Goal: Task Accomplishment & Management: Use online tool/utility

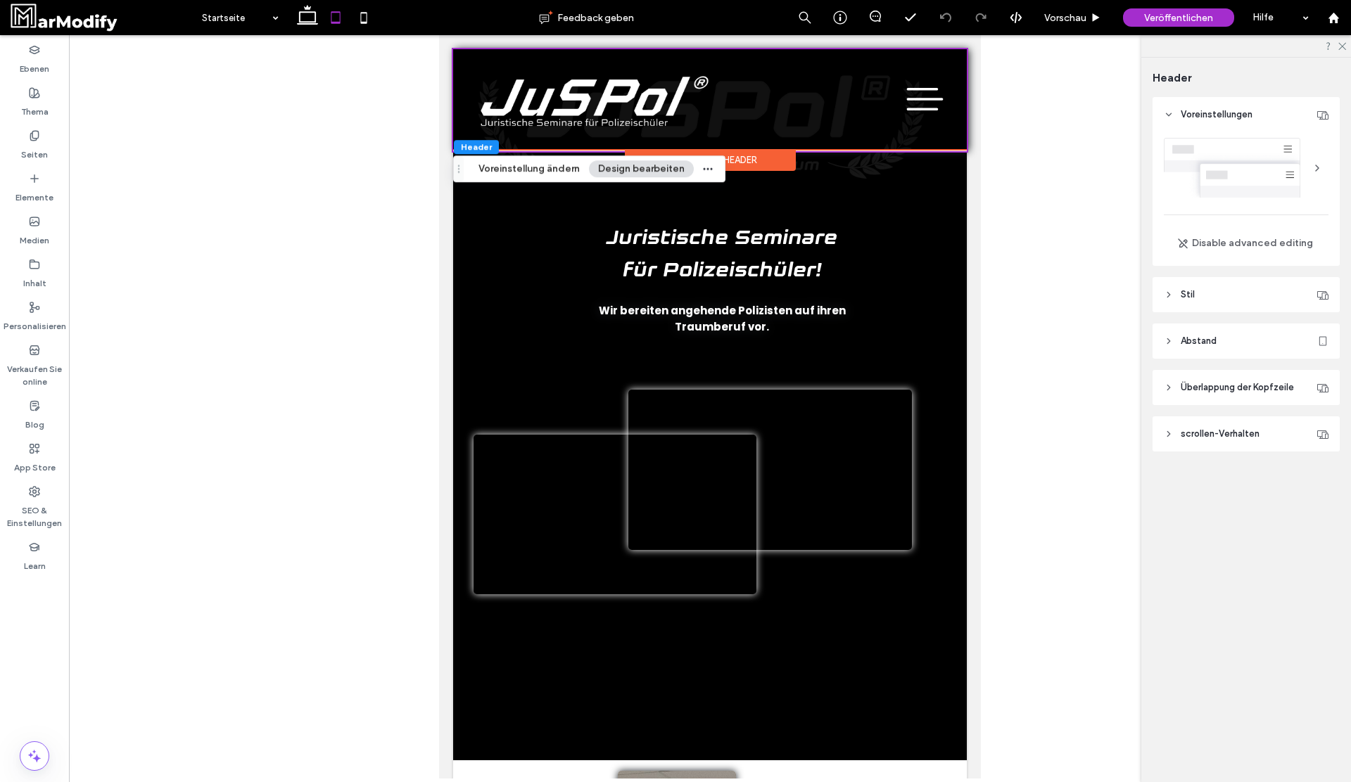
click at [1201, 290] on header "Stil" at bounding box center [1245, 294] width 187 height 35
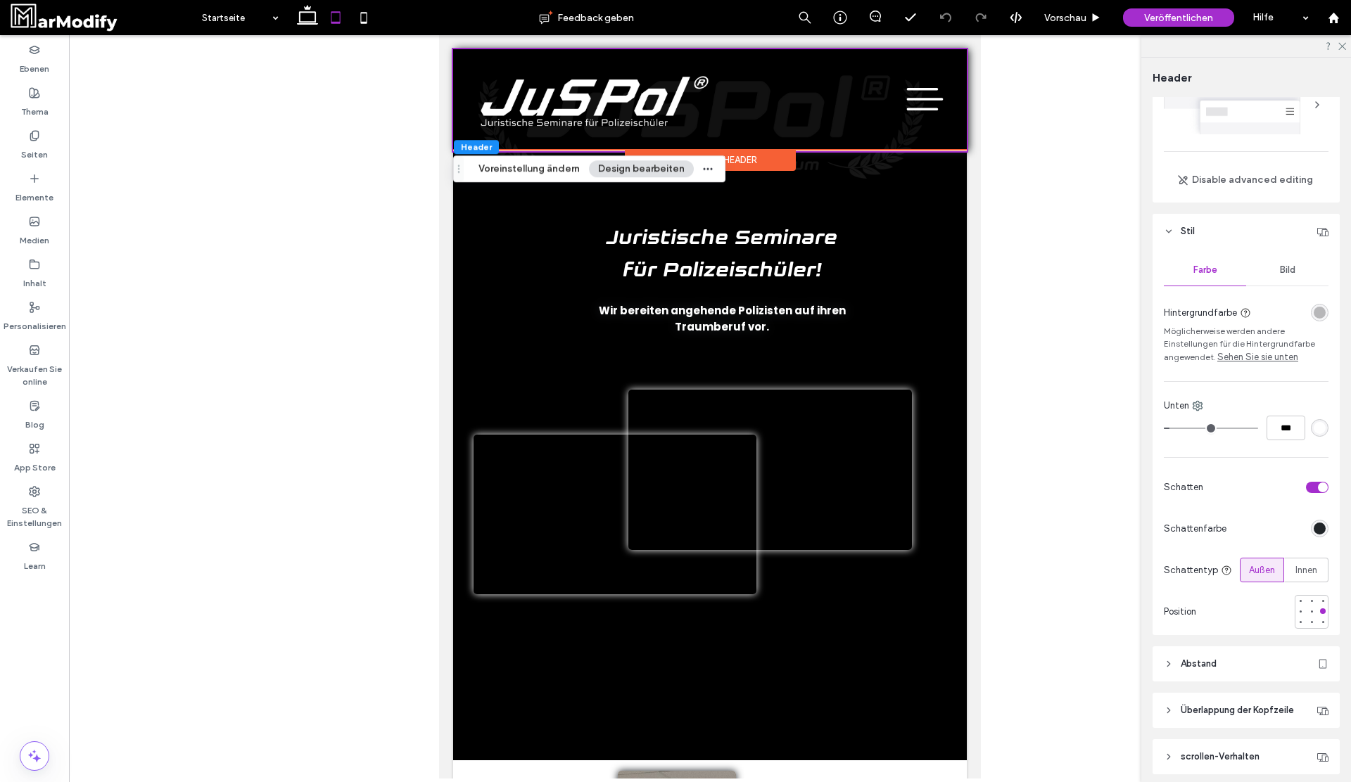
scroll to position [117, 0]
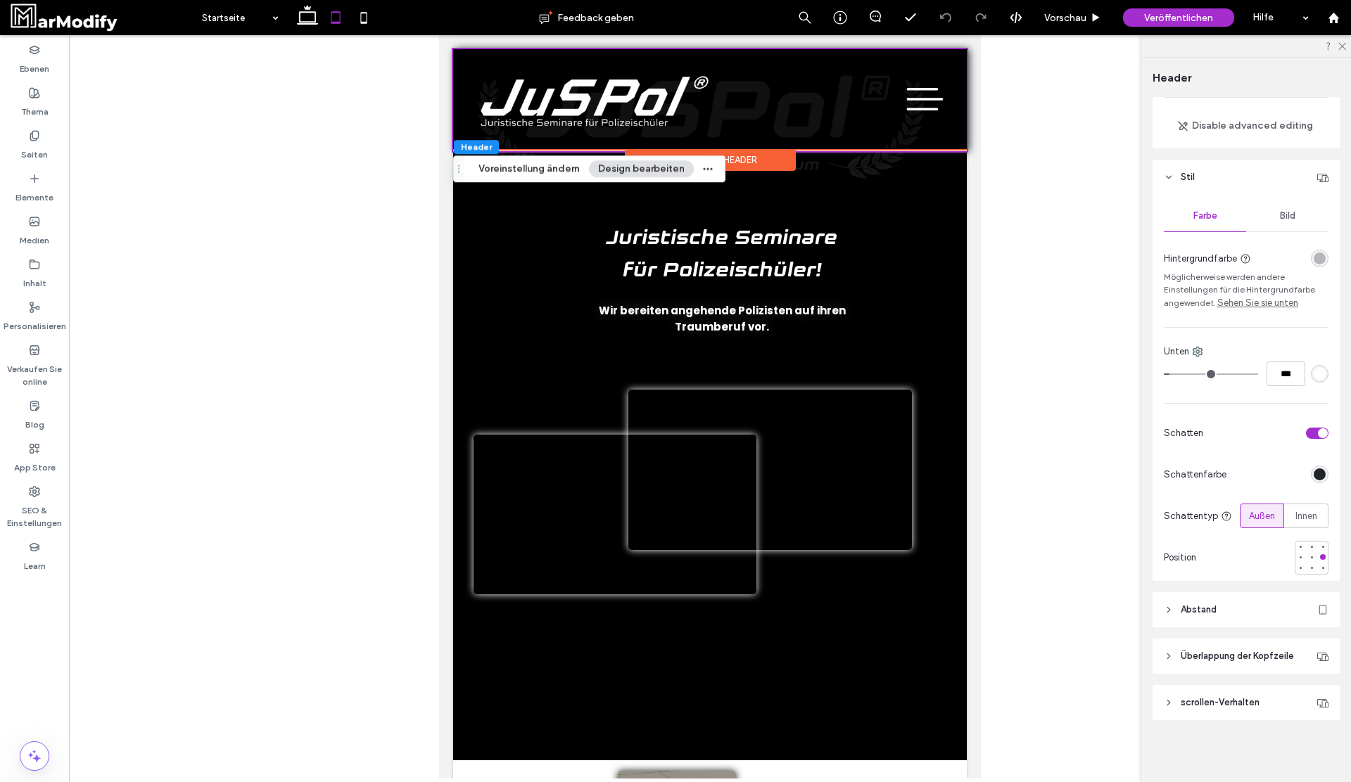
click at [1218, 619] on header "Abstand" at bounding box center [1245, 609] width 187 height 35
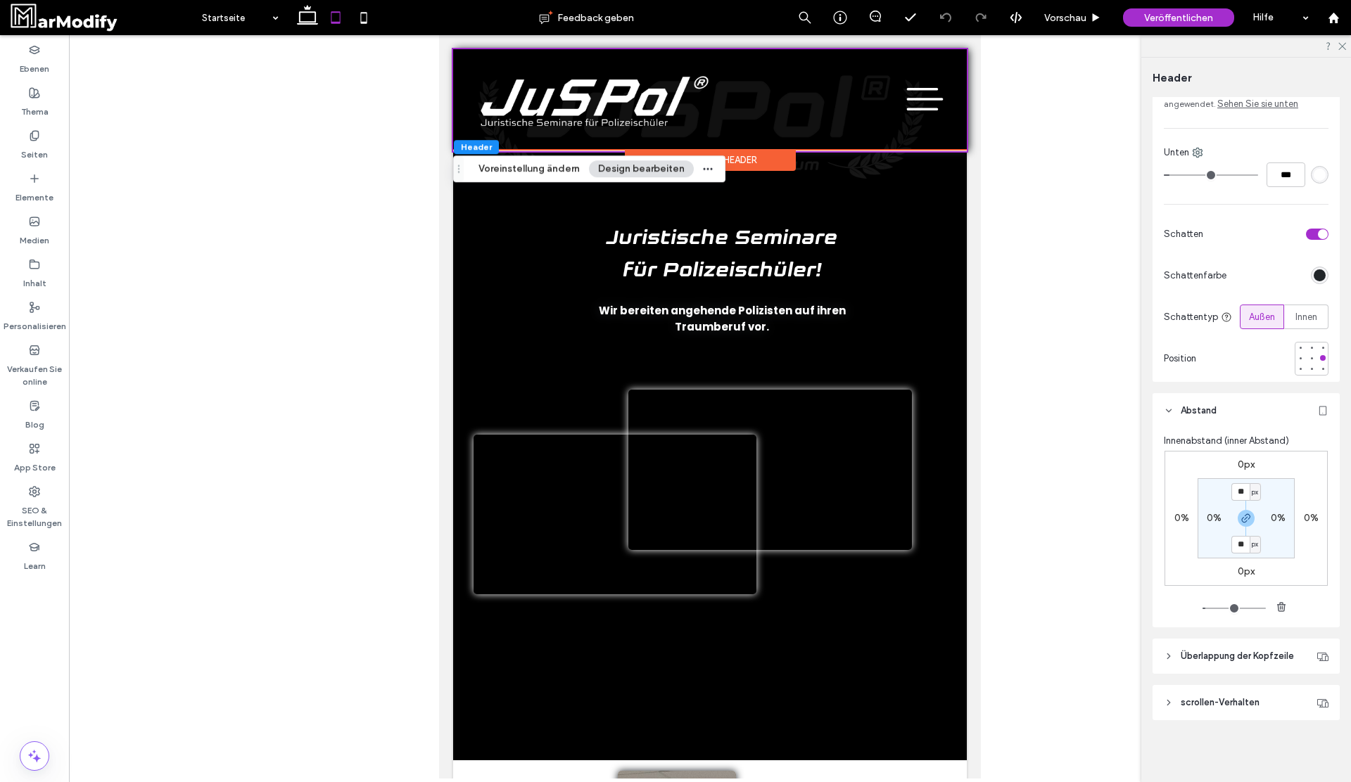
click at [1243, 669] on header "Überlappung der Kopfzeile" at bounding box center [1245, 656] width 187 height 35
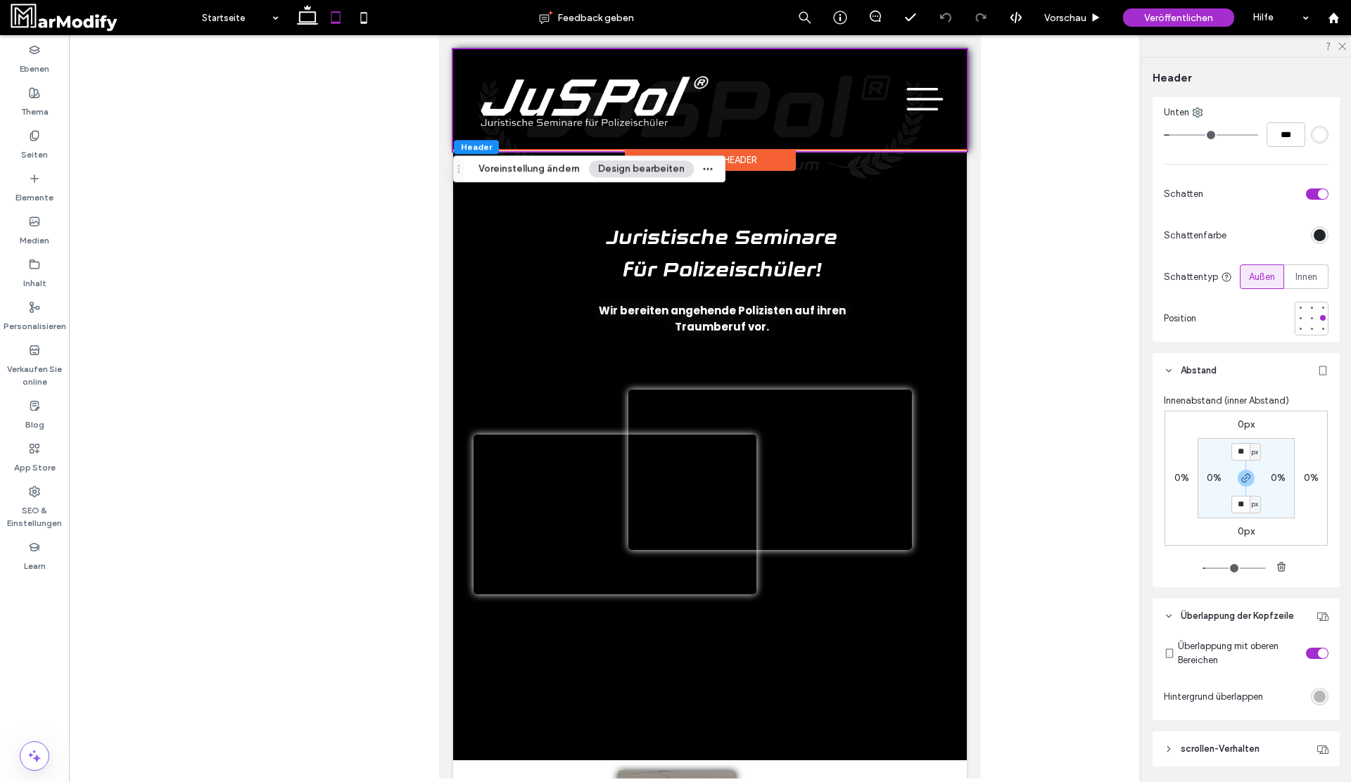
click at [765, 158] on div "Erweiterter Header" at bounding box center [710, 160] width 171 height 22
click at [369, 14] on icon at bounding box center [364, 18] width 28 height 28
type input "*"
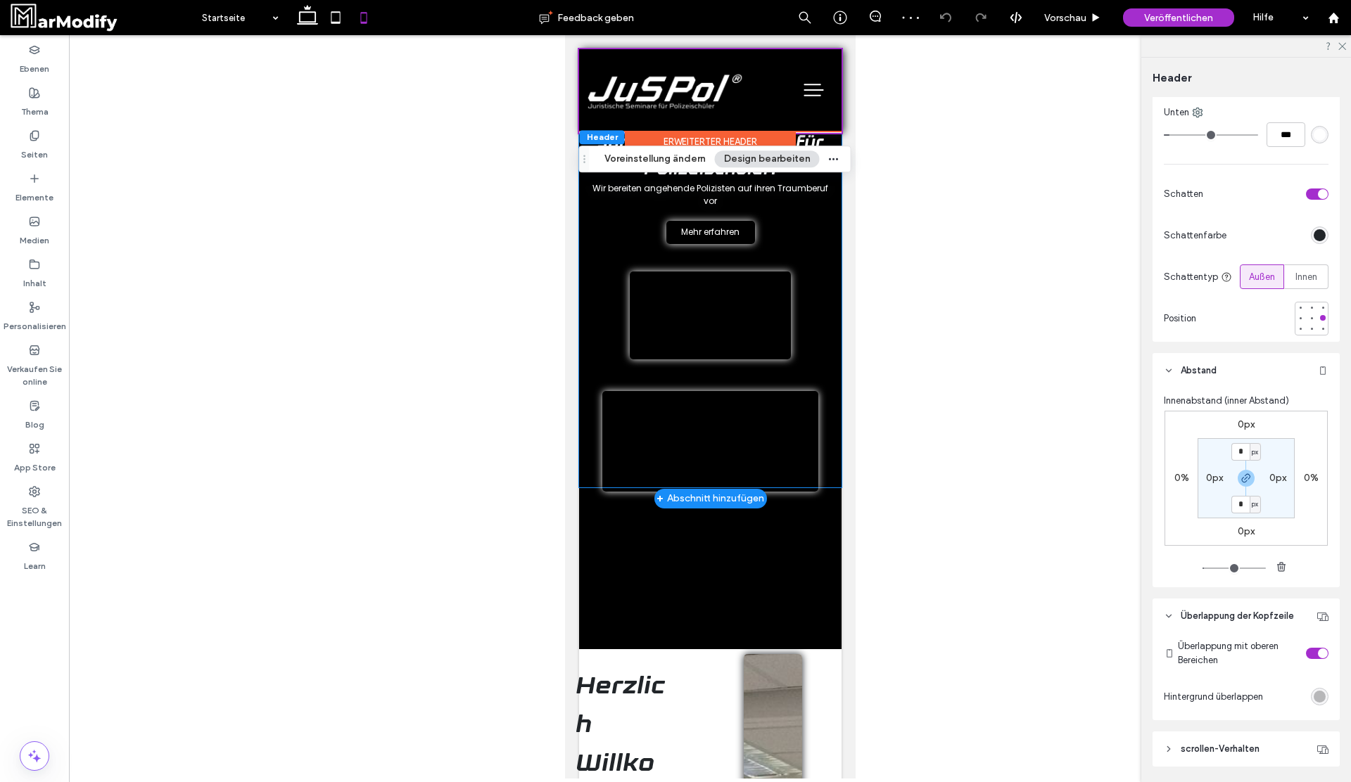
scroll to position [0, 0]
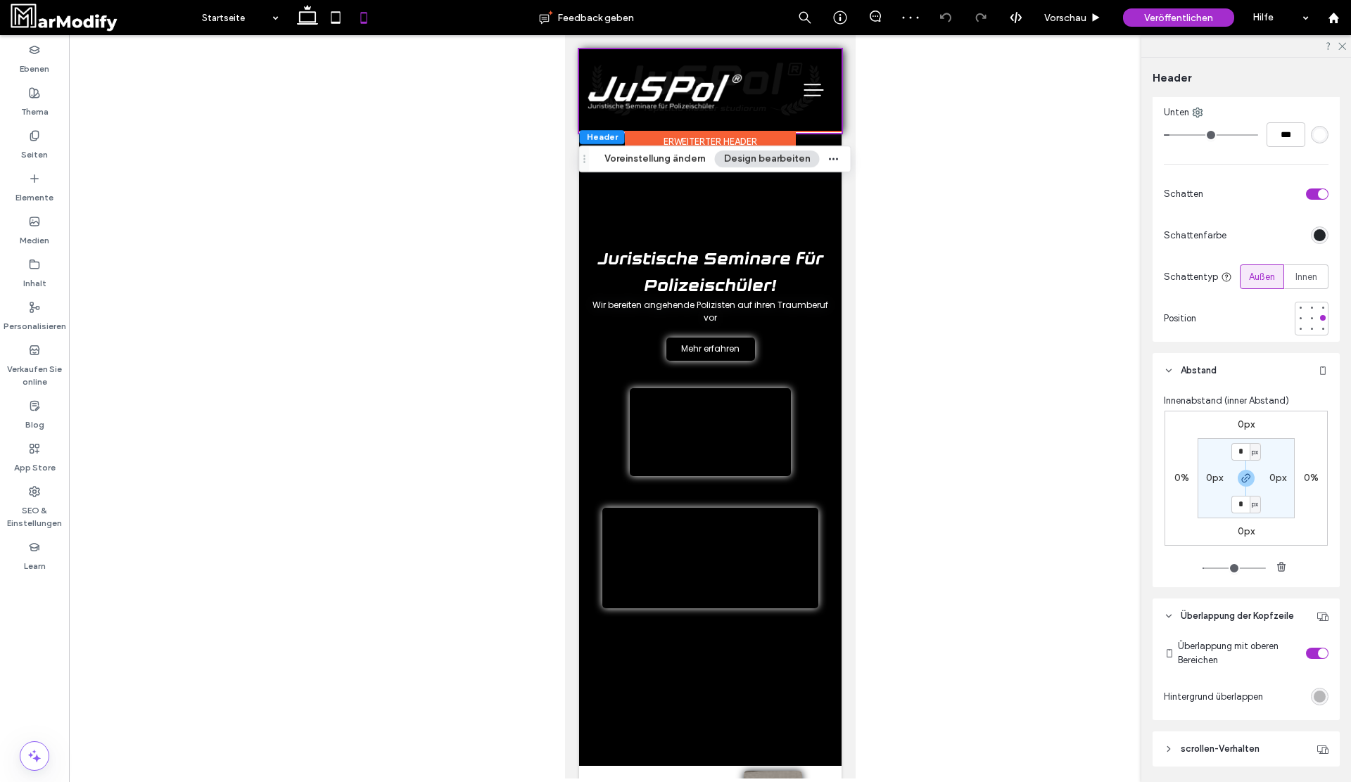
click at [767, 136] on div "Erweiterter Header" at bounding box center [709, 142] width 171 height 22
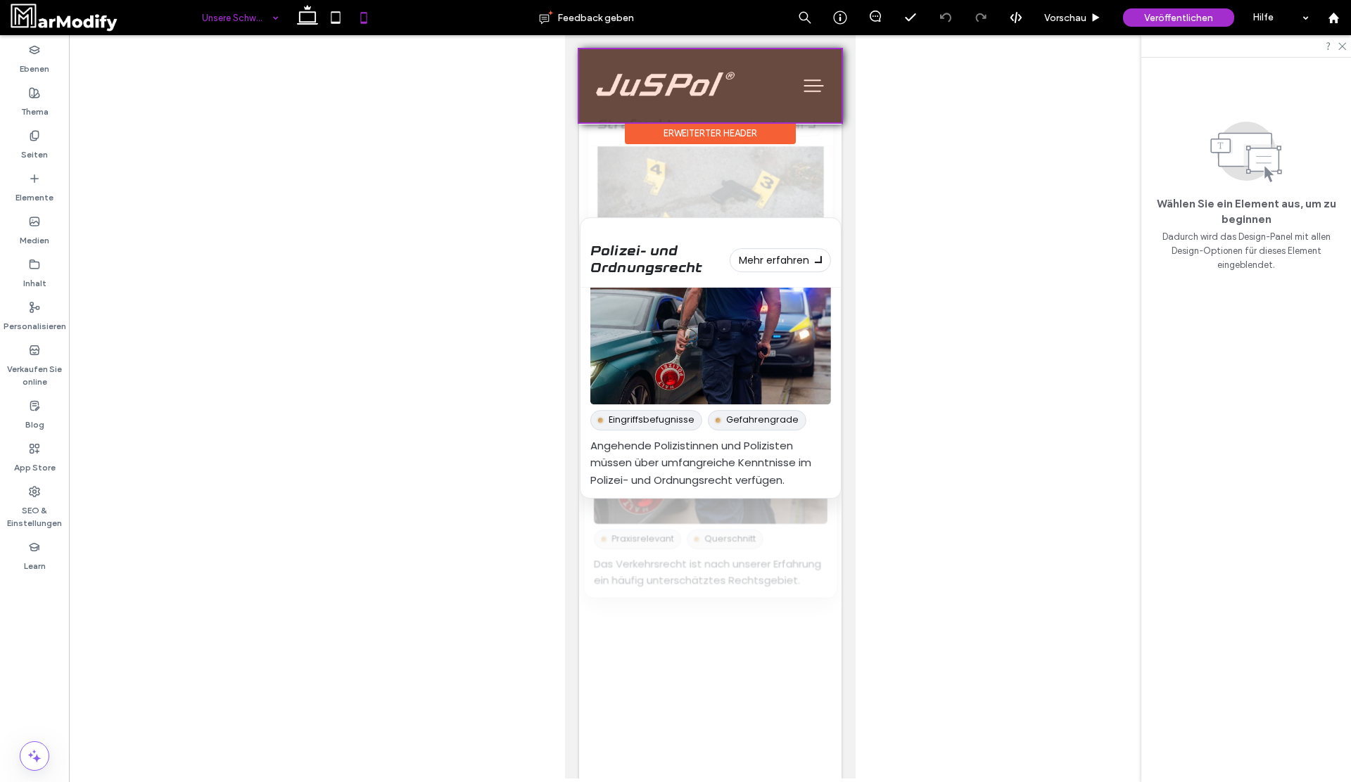
scroll to position [554, 0]
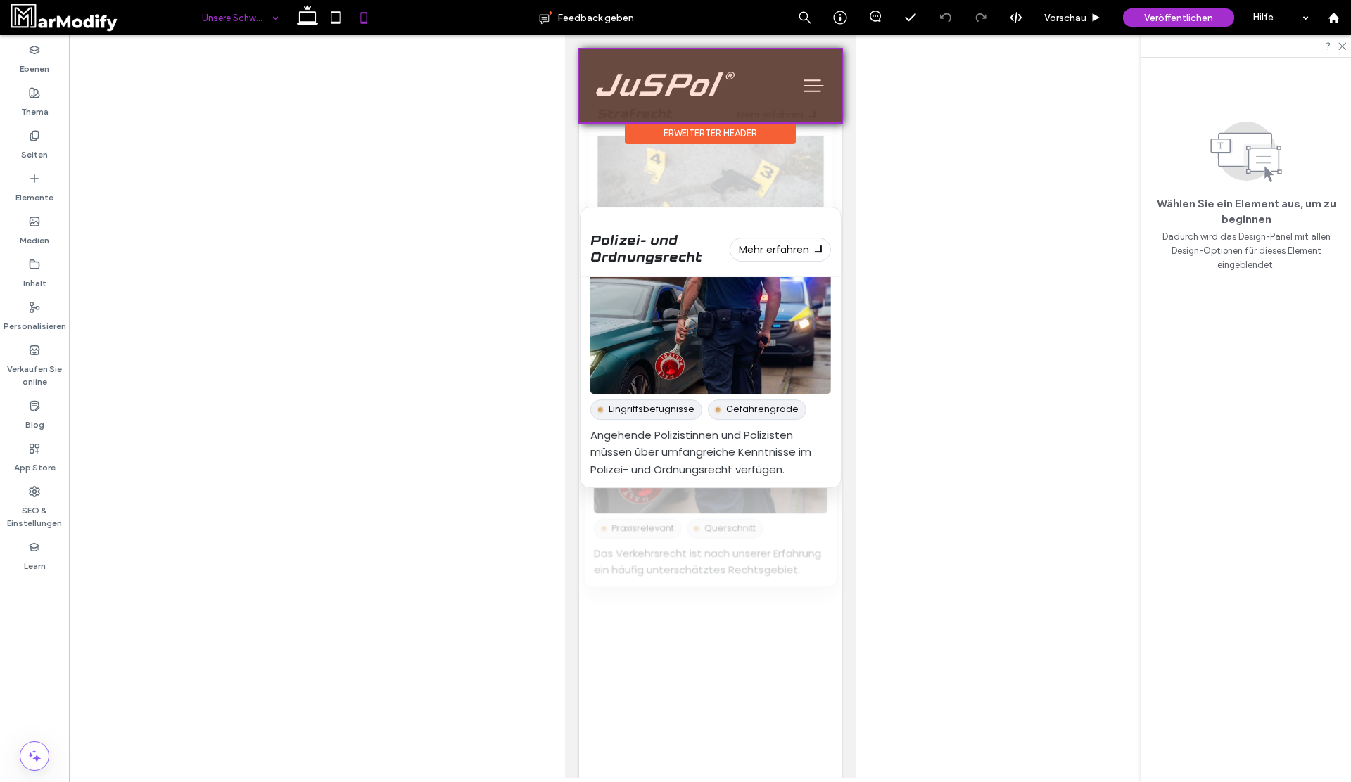
click at [742, 125] on div "Erweiterter Header" at bounding box center [709, 133] width 171 height 22
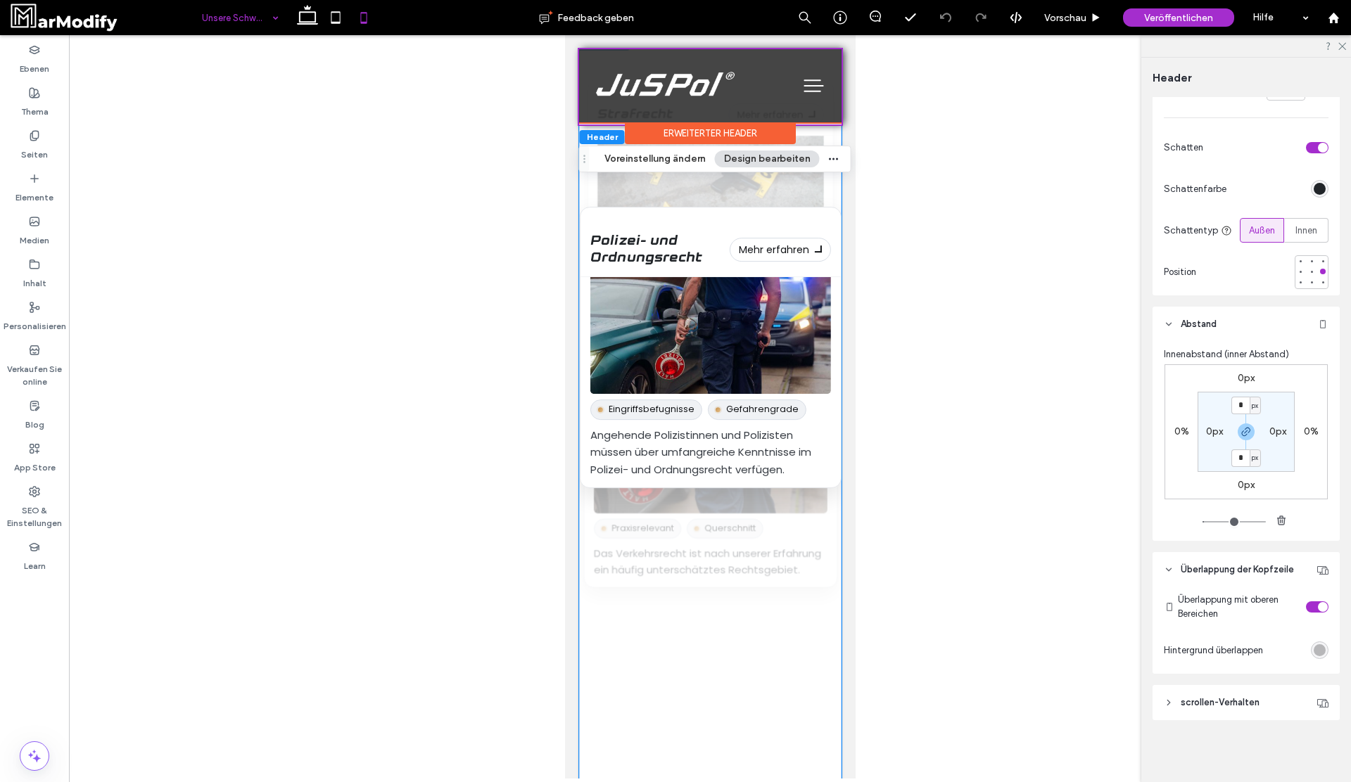
scroll to position [0, 0]
